Goal: Task Accomplishment & Management: Manage account settings

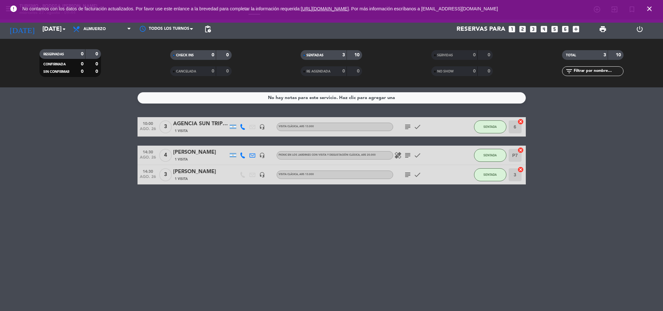
click at [53, 21] on div "error No contamos con los datos de facturación actualizados. Por favor use este…" at bounding box center [331, 11] width 663 height 23
click at [53, 26] on input "[DATE]" at bounding box center [78, 29] width 78 height 14
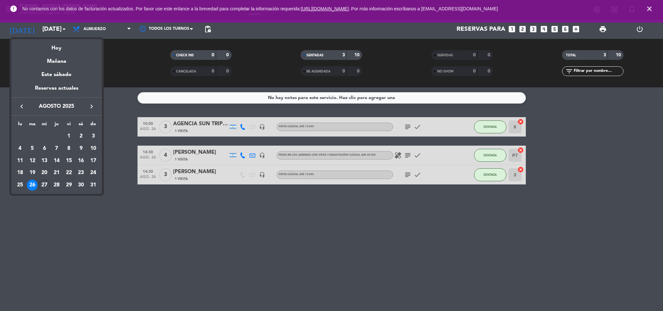
click at [56, 47] on div "Hoy" at bounding box center [56, 45] width 91 height 13
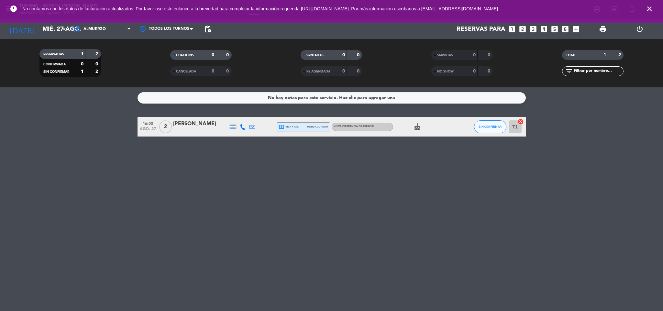
click at [417, 128] on icon "cake" at bounding box center [417, 127] width 8 height 8
click at [243, 128] on icon at bounding box center [243, 127] width 6 height 6
click at [243, 192] on div "No hay notas para este servicio. Haz clic para agregar una 16:00 [DATE] 2 [PERS…" at bounding box center [331, 198] width 663 height 223
click at [39, 32] on input "mié. 27 ago." at bounding box center [78, 29] width 78 height 14
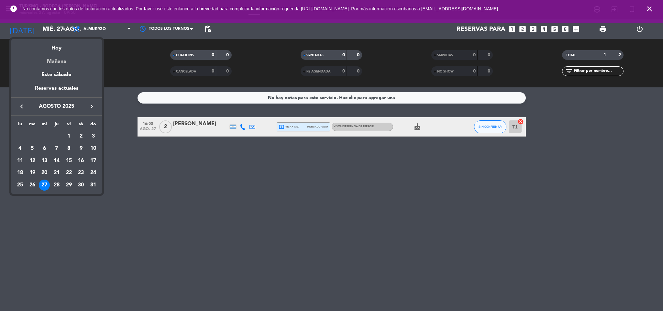
click at [59, 65] on div "Mañana" at bounding box center [56, 58] width 91 height 13
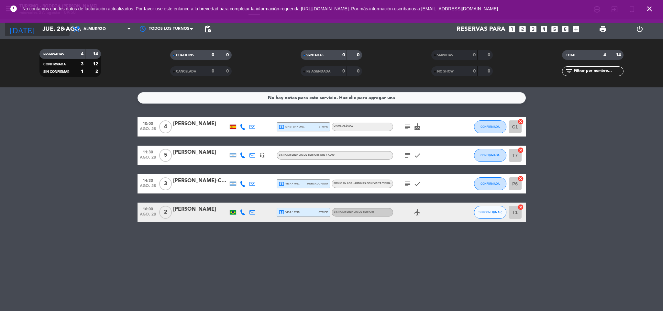
click at [48, 27] on input "jue. 28 ago." at bounding box center [78, 29] width 78 height 14
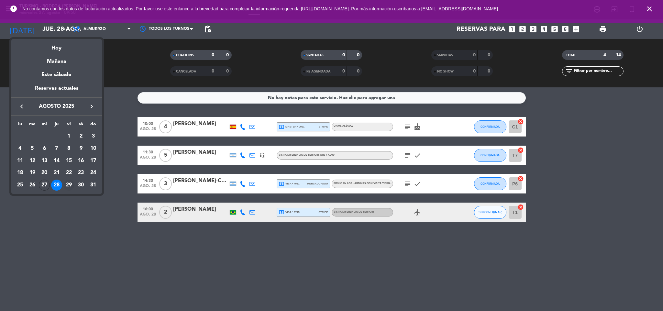
click at [68, 183] on div "29" at bounding box center [68, 184] width 11 height 11
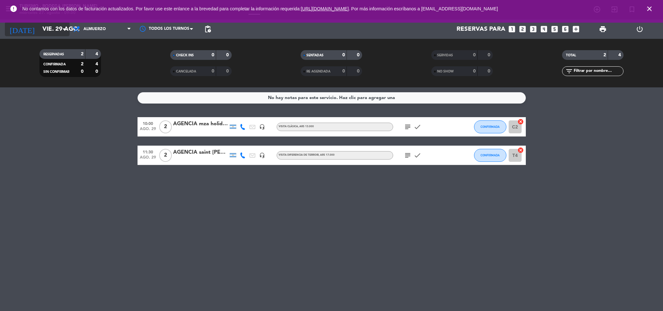
click at [43, 30] on input "vie. 29 ago." at bounding box center [78, 29] width 78 height 14
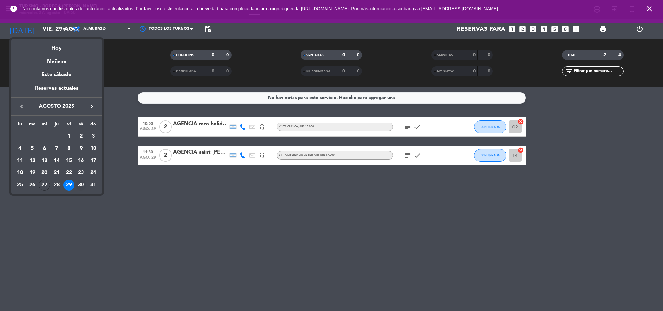
click at [85, 186] on div "30" at bounding box center [80, 184] width 11 height 11
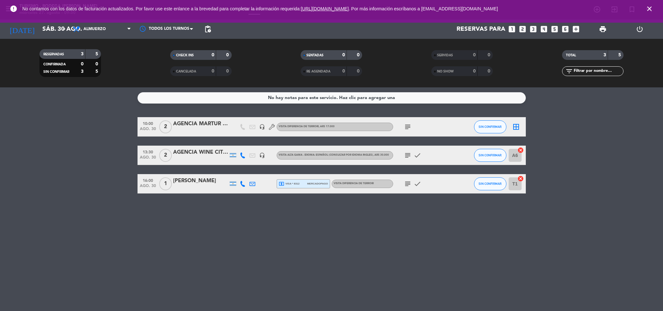
click at [408, 155] on icon "subject" at bounding box center [408, 155] width 8 height 8
click at [43, 31] on input "sáb. 30 ago." at bounding box center [78, 29] width 78 height 14
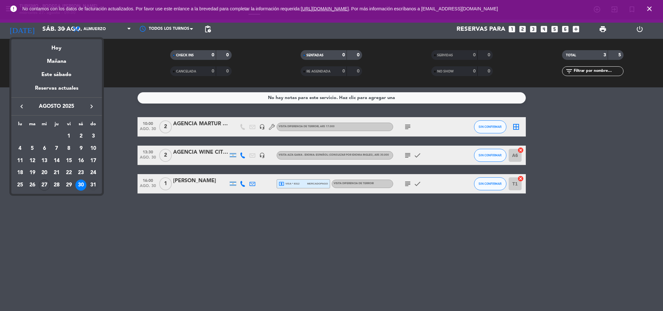
click at [90, 184] on div "31" at bounding box center [93, 184] width 11 height 11
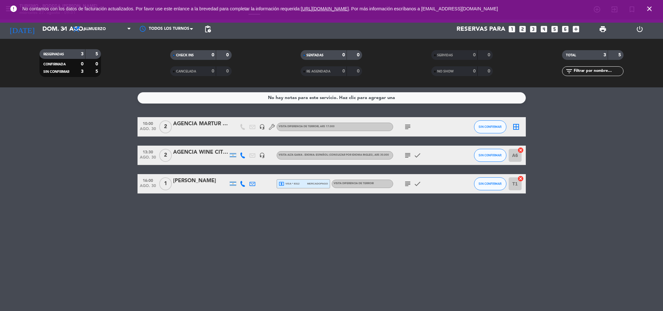
click at [406, 154] on icon "subject" at bounding box center [408, 155] width 8 height 8
click at [407, 154] on icon "subject" at bounding box center [408, 155] width 8 height 8
click at [40, 26] on input "dom. 31 ago." at bounding box center [78, 29] width 78 height 14
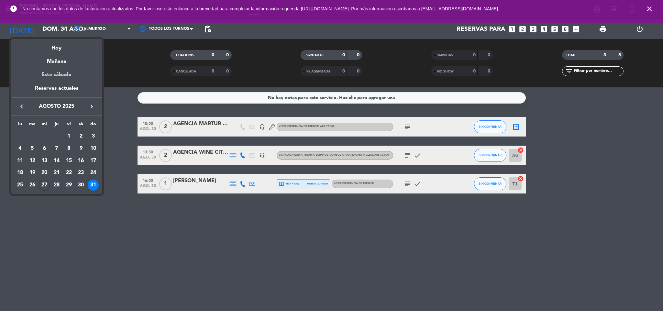
click at [63, 72] on div "Este sábado" at bounding box center [56, 75] width 91 height 18
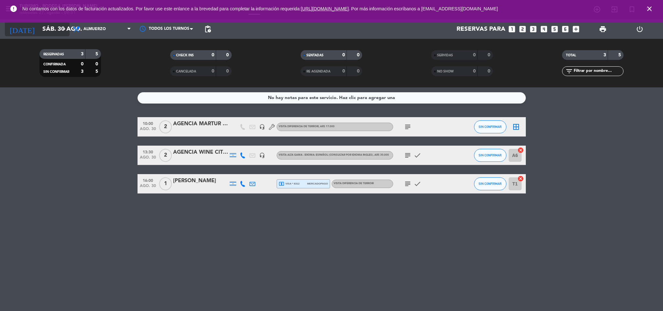
click at [59, 30] on input "sáb. 30 ago." at bounding box center [78, 29] width 78 height 14
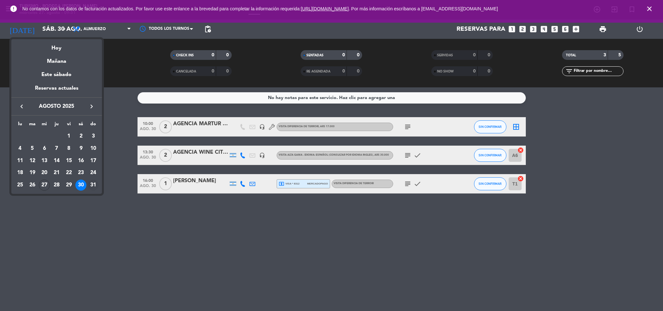
click at [93, 183] on div "31" at bounding box center [93, 184] width 11 height 11
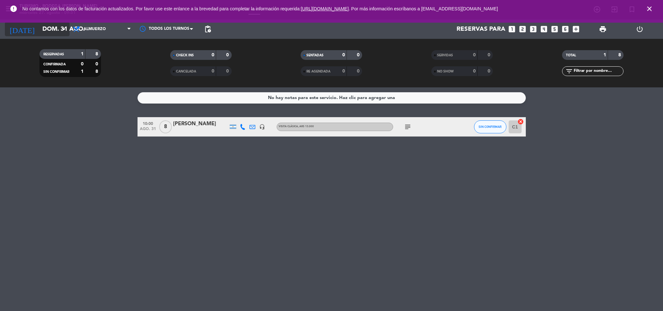
click at [39, 33] on input "dom. 31 ago." at bounding box center [78, 29] width 78 height 14
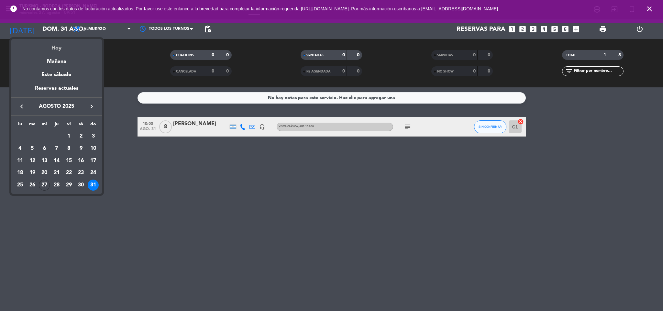
click at [57, 48] on div "Hoy" at bounding box center [56, 45] width 91 height 13
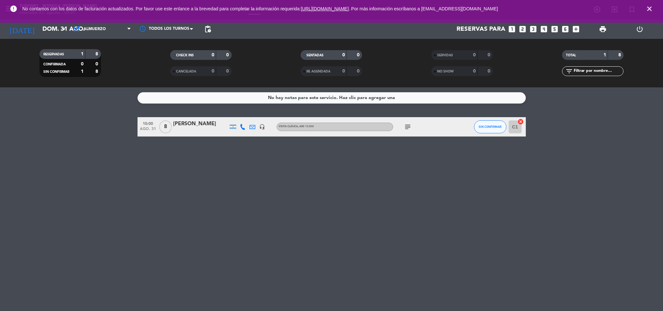
type input "mié. 27 ago."
